Goal: Navigation & Orientation: Find specific page/section

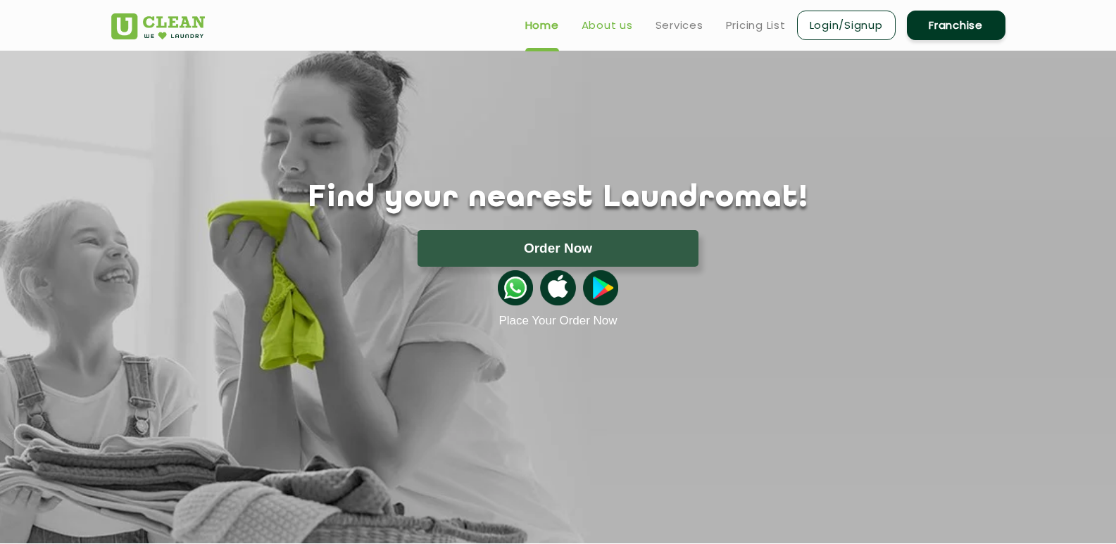
click at [589, 29] on link "About us" at bounding box center [607, 25] width 51 height 17
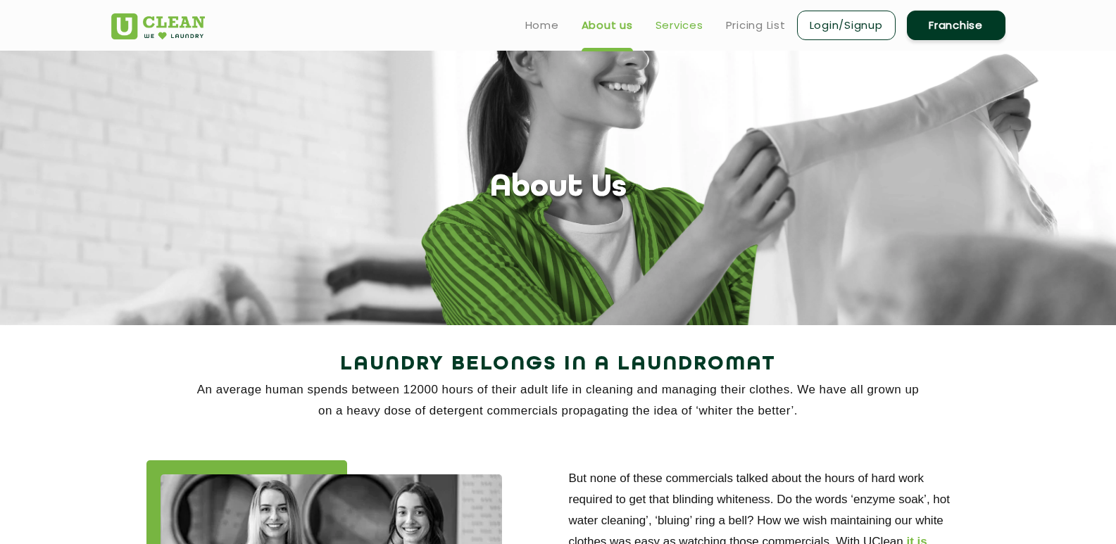
click at [665, 27] on link "Services" at bounding box center [680, 25] width 48 height 17
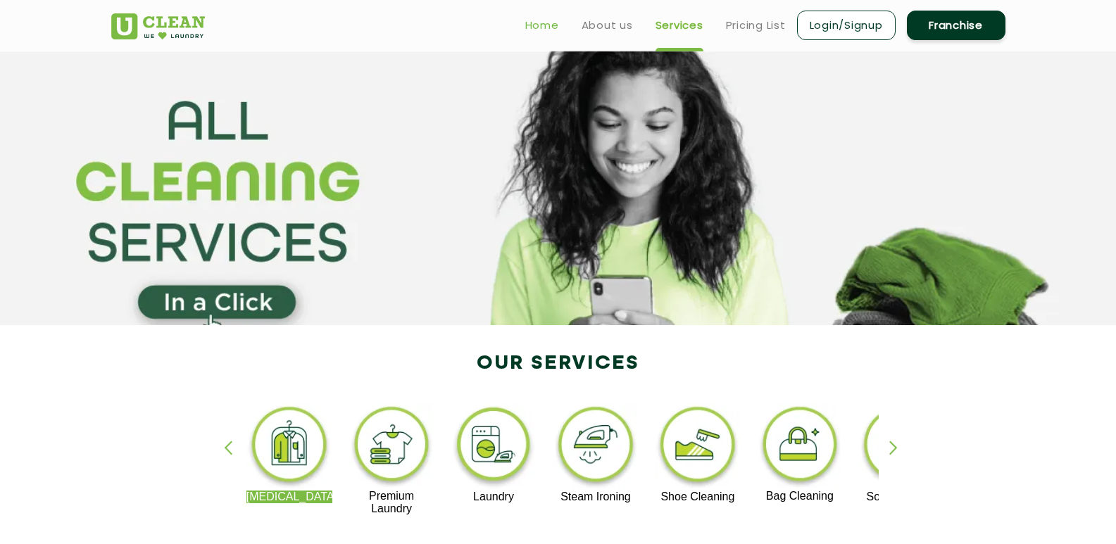
click at [537, 27] on link "Home" at bounding box center [542, 25] width 34 height 17
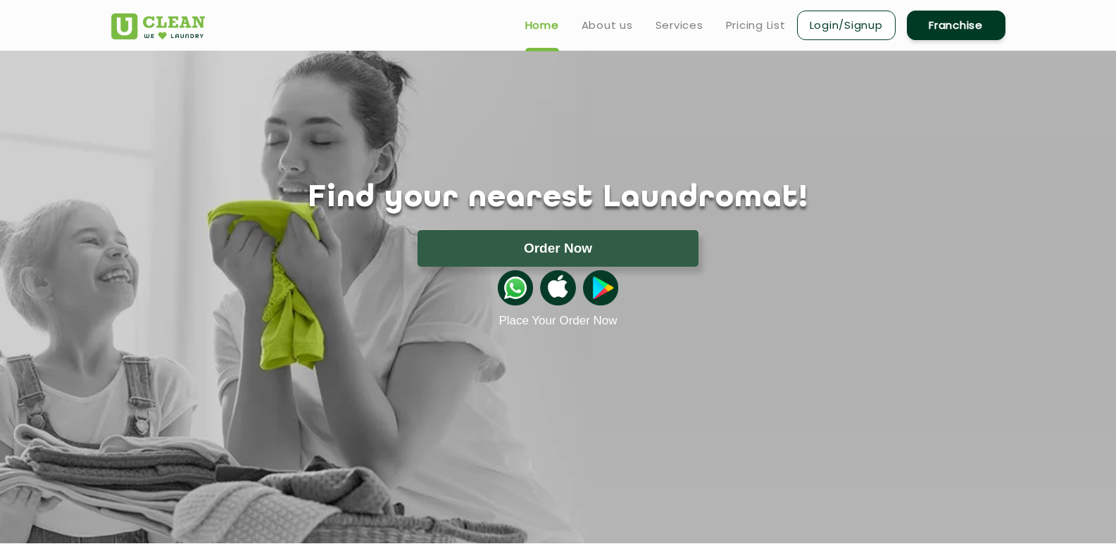
click at [844, 27] on link "Login/Signup" at bounding box center [846, 26] width 99 height 30
